Goal: Task Accomplishment & Management: Complete application form

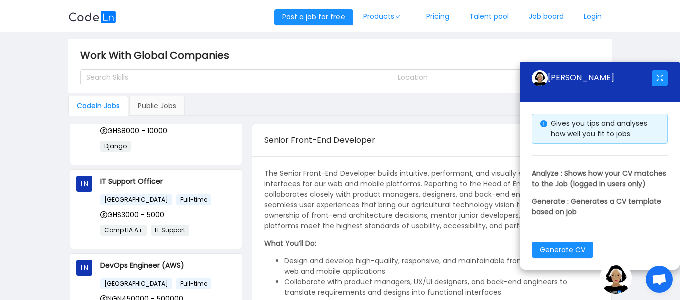
scroll to position [125, 0]
click at [190, 191] on div "IT Support Officer Ghana Full-time GHS3000 - 5000 CompTIA A+ IT Support" at bounding box center [167, 208] width 135 height 67
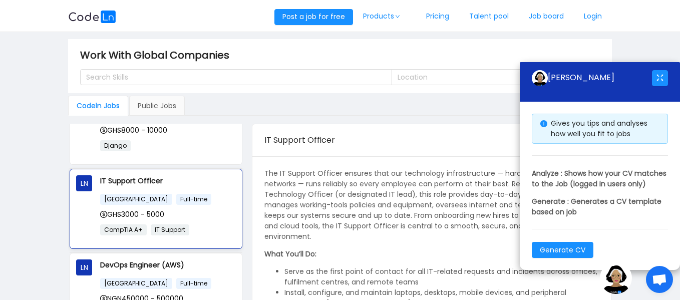
click at [190, 191] on div "IT Support Officer Ghana Full-time GHS3000 - 5000 CompTIA A+ IT Support" at bounding box center [167, 208] width 135 height 67
click at [658, 70] on button "button" at bounding box center [660, 78] width 16 height 16
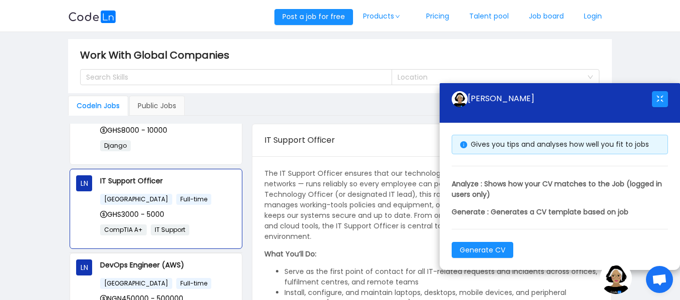
click at [393, 123] on div "Codeln Jobs Public Jobs LN Senior Front-End Developer Ghana Full-time USD8000 -…" at bounding box center [340, 216] width 544 height 241
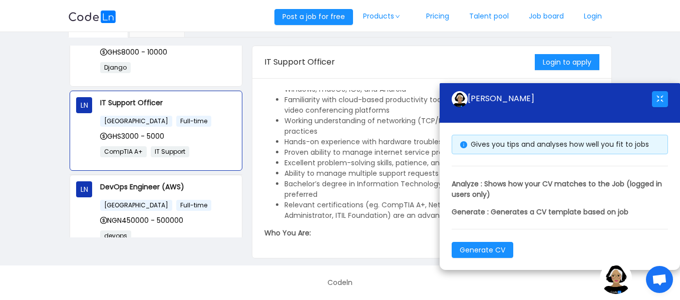
scroll to position [566, 0]
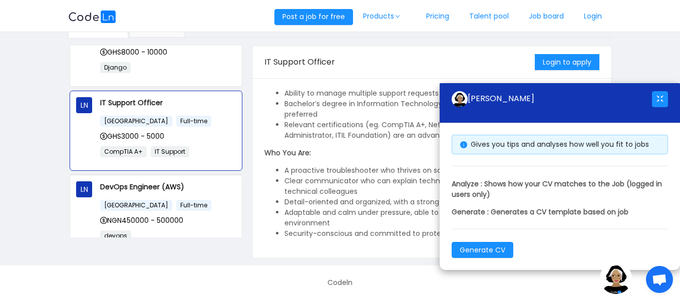
drag, startPoint x: 265, startPoint y: 94, endPoint x: 550, endPoint y: 323, distance: 365.6
click at [550, 222] on html "Post a job for free Products Pricing Talent pool Job board Login Work With Glob…" at bounding box center [340, 72] width 680 height 300
copy section "The IT Support Officer ensures that our technology infrastructure — hardware, s…"
click at [341, 70] on div "IT Support Officer" at bounding box center [399, 62] width 270 height 28
click at [576, 56] on button "Login to apply" at bounding box center [566, 62] width 65 height 16
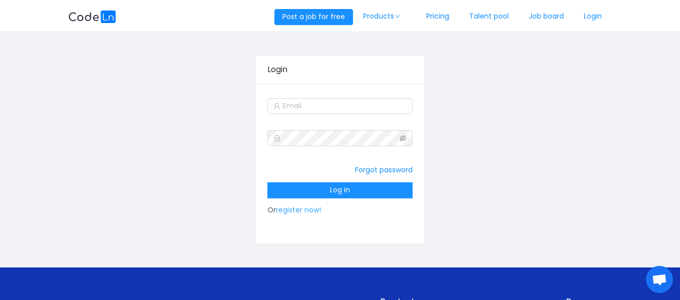
click at [306, 208] on link "register now!" at bounding box center [298, 210] width 45 height 10
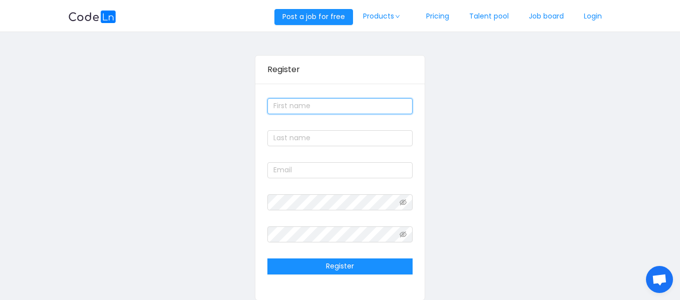
click at [321, 107] on input "text" at bounding box center [339, 106] width 145 height 16
type input "Eugene"
type input "Ankrah"
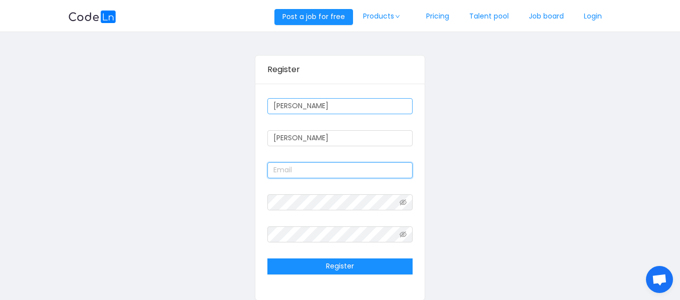
type input "arday2009@gmail.com"
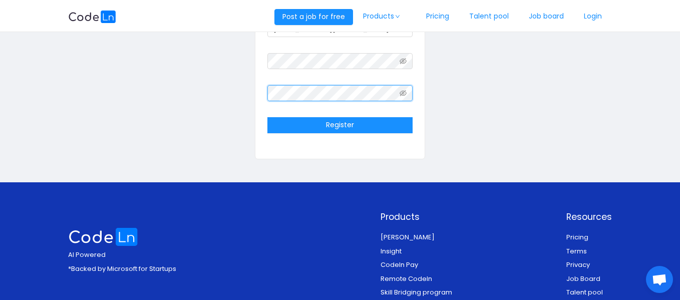
scroll to position [142, 0]
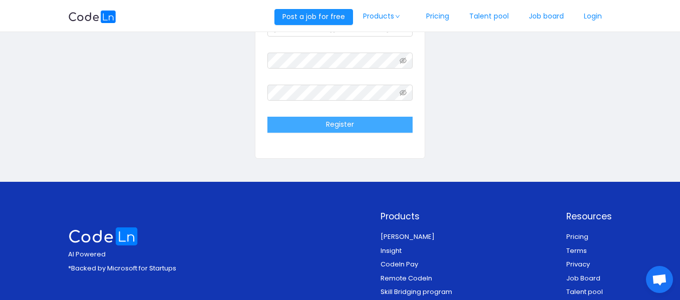
click at [374, 123] on button "Register" at bounding box center [339, 125] width 145 height 16
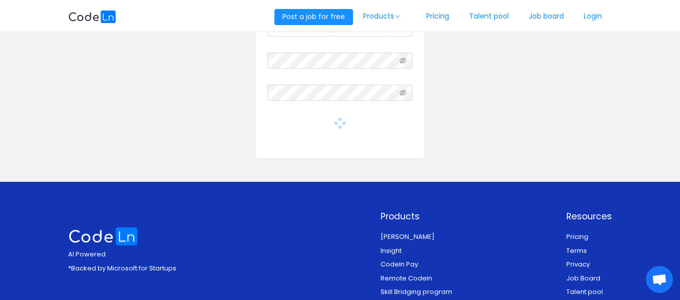
scroll to position [0, 0]
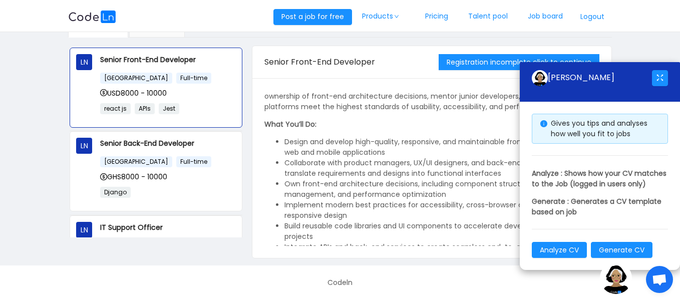
scroll to position [42, 0]
click at [659, 70] on button "button" at bounding box center [660, 78] width 16 height 16
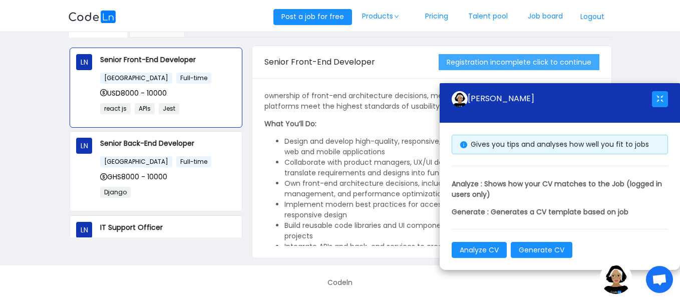
click at [565, 63] on button "Registration incomplete click to continue" at bounding box center [518, 62] width 161 height 16
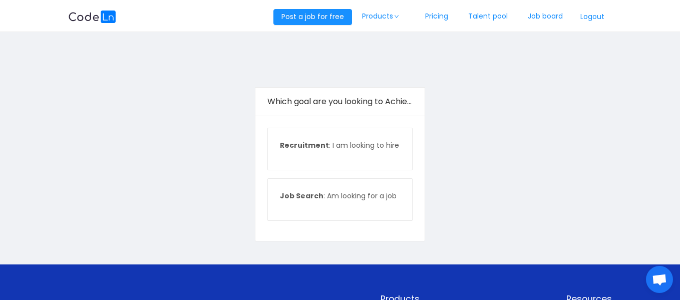
drag, startPoint x: 565, startPoint y: 63, endPoint x: 427, endPoint y: 146, distance: 161.4
click at [427, 146] on main "Which goal are you looking to Achieve with Codeln. Recruitment : I am looking t…" at bounding box center [340, 148] width 680 height 232
click at [374, 199] on p "Job Search : Am looking for a job" at bounding box center [340, 196] width 120 height 11
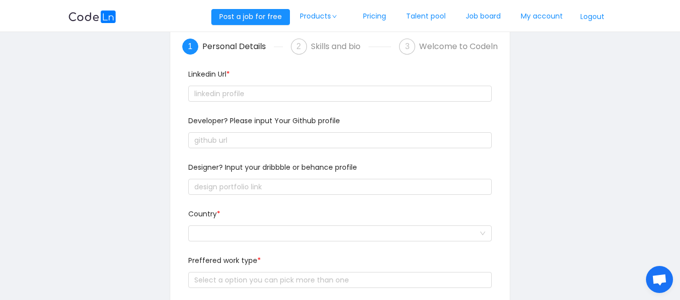
scroll to position [43, 0]
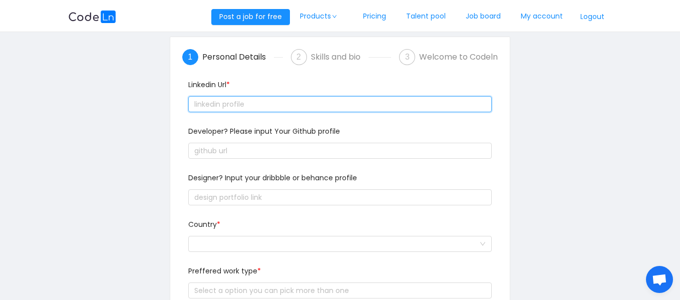
click at [343, 105] on input "text" at bounding box center [339, 104] width 303 height 16
click at [244, 101] on input "text" at bounding box center [339, 104] width 303 height 16
paste input "text"
click at [244, 101] on input "text" at bounding box center [339, 104] width 303 height 16
paste input "text"
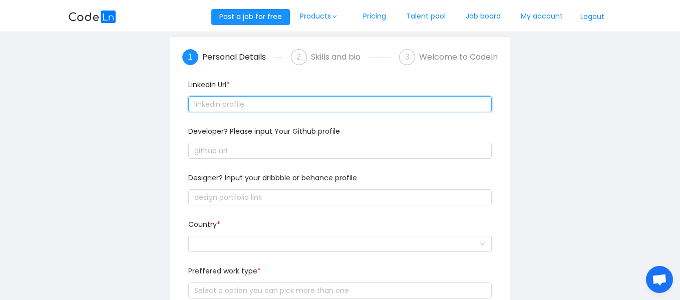
paste input "text"
click at [266, 107] on input "text" at bounding box center [339, 104] width 303 height 16
paste input "text"
click at [259, 104] on input "text" at bounding box center [339, 104] width 303 height 16
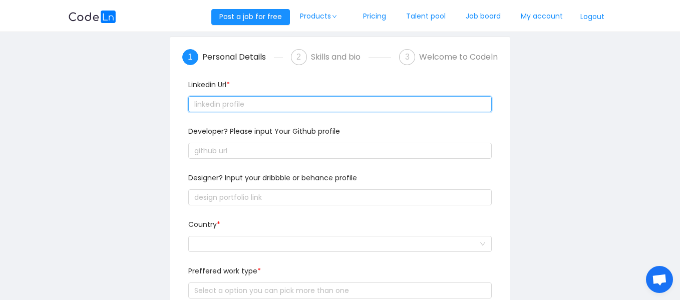
paste input "text"
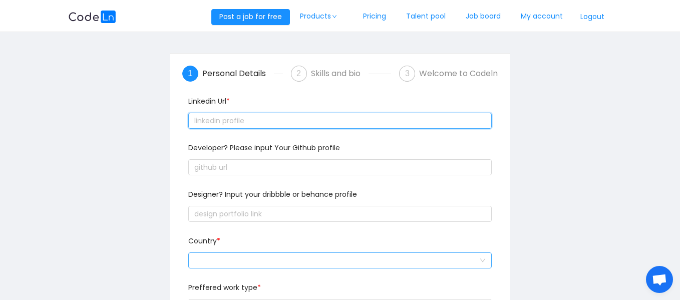
scroll to position [0, 0]
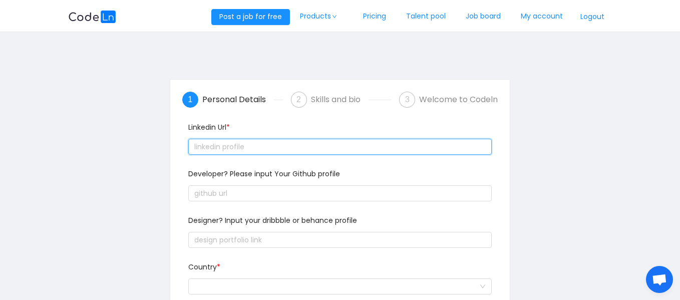
click at [265, 140] on input "text" at bounding box center [339, 147] width 303 height 16
click at [264, 145] on input "text" at bounding box center [339, 147] width 303 height 16
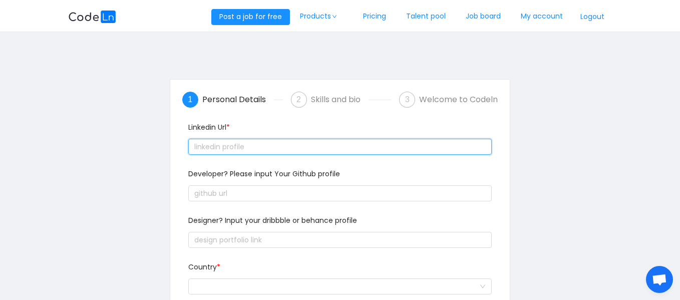
paste input "text"
click at [318, 143] on input "text" at bounding box center [339, 147] width 303 height 16
click at [228, 150] on input "text" at bounding box center [339, 147] width 303 height 16
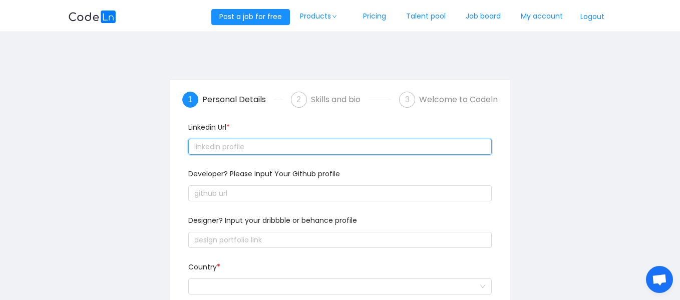
paste input "text"
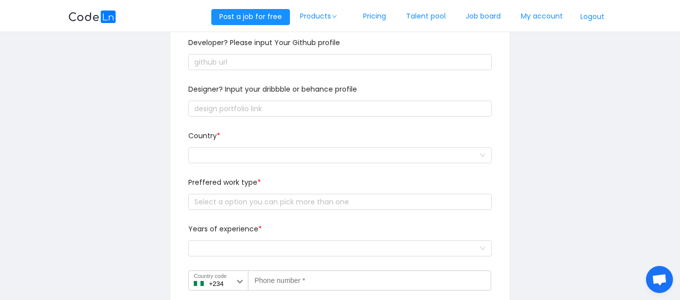
scroll to position [132, 0]
click at [386, 131] on div "Country *" at bounding box center [339, 138] width 303 height 15
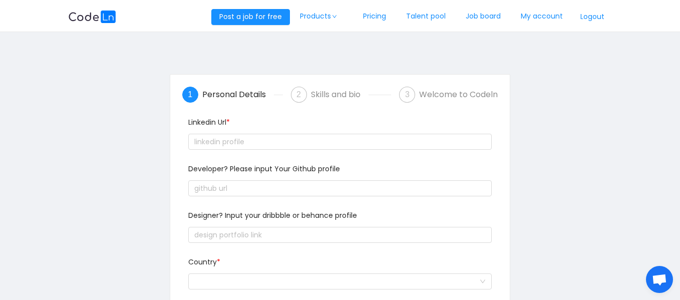
scroll to position [1, 0]
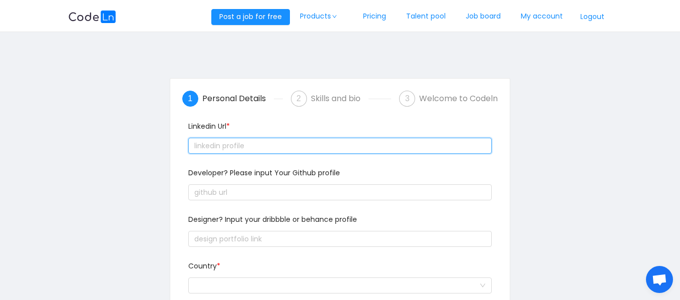
click at [285, 145] on input "text" at bounding box center [339, 146] width 303 height 16
paste input "text"
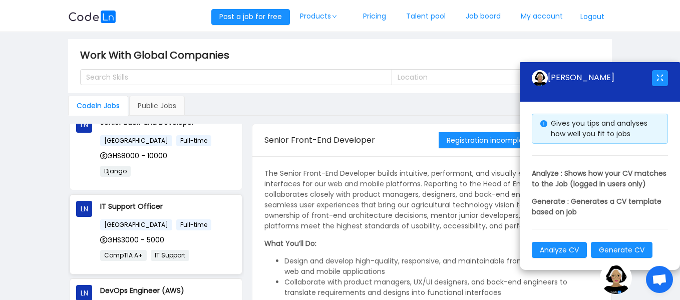
scroll to position [100, 0]
click at [176, 227] on div "Ghana Full-time" at bounding box center [167, 224] width 135 height 12
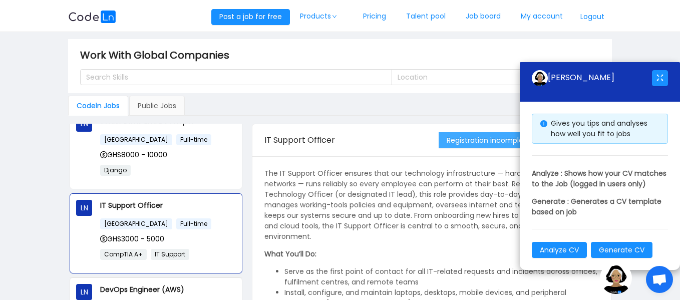
click at [495, 141] on button "Registration incomplete click to continue" at bounding box center [518, 140] width 161 height 16
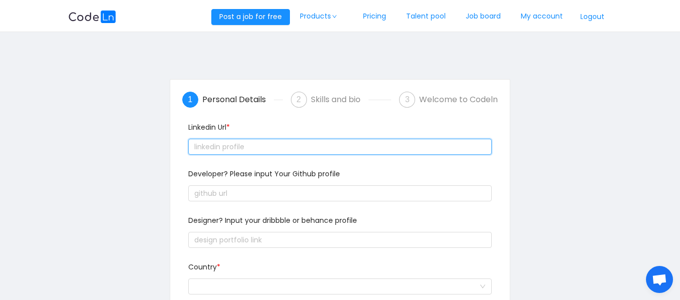
click at [348, 149] on input "text" at bounding box center [339, 147] width 303 height 16
paste input "text"
